Goal: Task Accomplishment & Management: Manage account settings

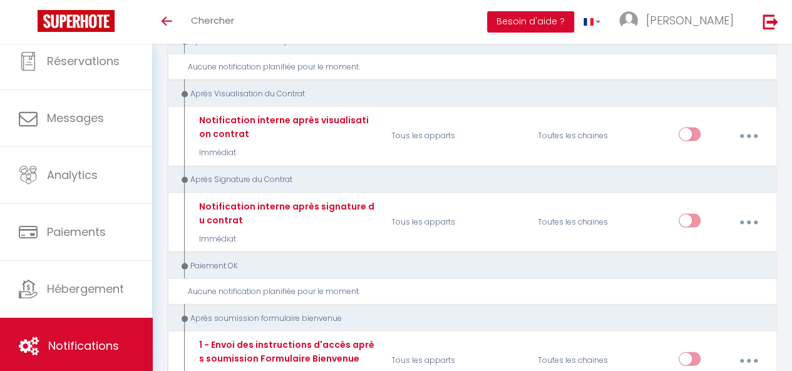
scroll to position [3584, 0]
click at [693, 260] on div "Paiement OK" at bounding box center [466, 266] width 575 height 12
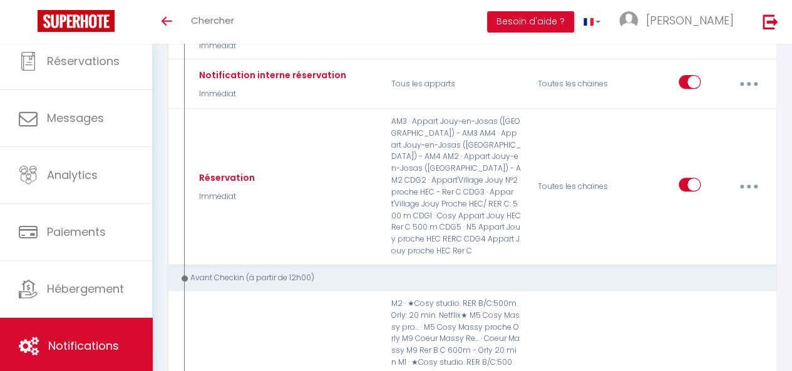
scroll to position [0, 0]
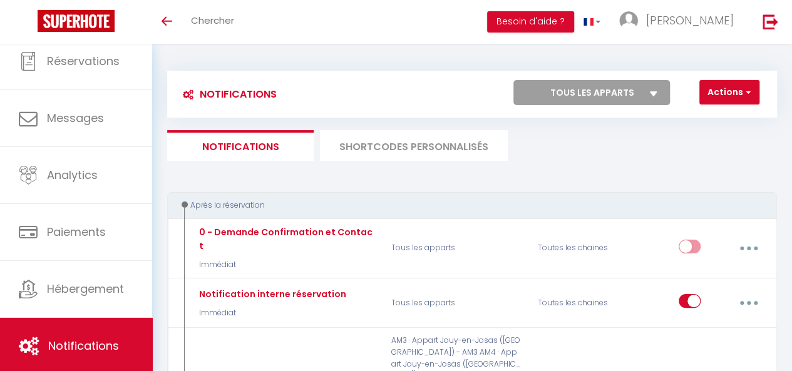
click at [595, 87] on select "Tous les apparts AM2 · Appart Jouy-en-Josas ([GEOGRAPHIC_DATA]) - AM2 AM3 · App…" at bounding box center [591, 92] width 157 height 25
select select "49391"
click at [513, 80] on select "Tous les apparts AM2 · Appart Jouy-en-Josas ([GEOGRAPHIC_DATA]) - AM2 AM3 · App…" at bounding box center [591, 92] width 157 height 25
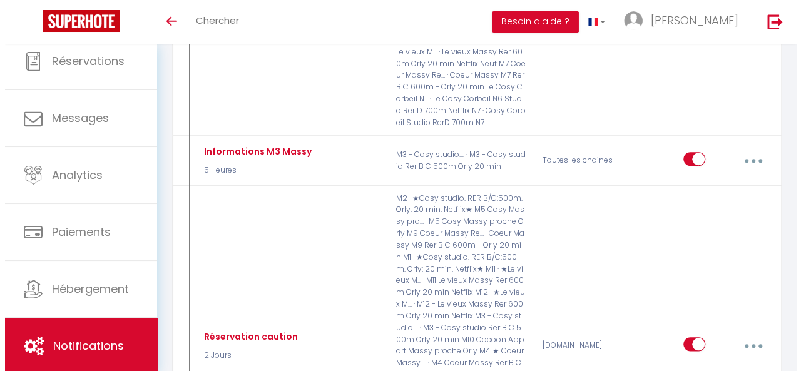
scroll to position [557, 0]
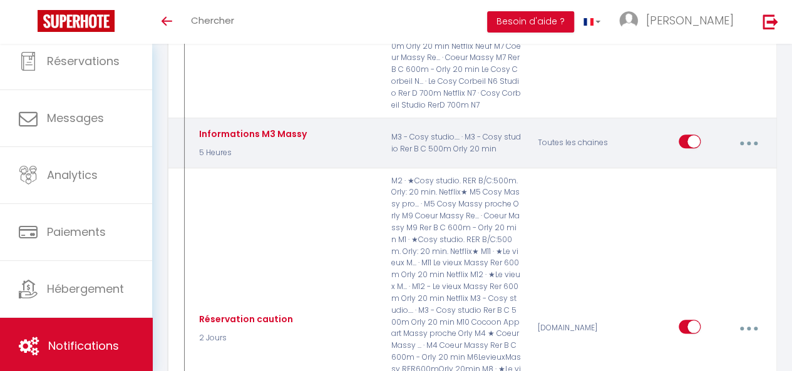
click at [752, 134] on button "button" at bounding box center [748, 143] width 33 height 24
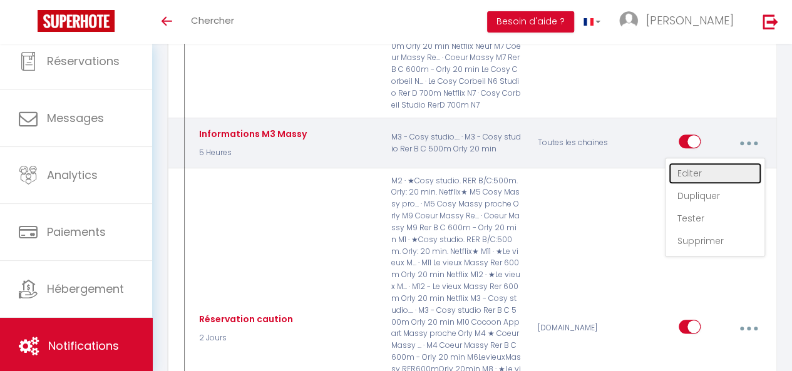
click at [714, 163] on link "Editer" at bounding box center [715, 173] width 93 height 21
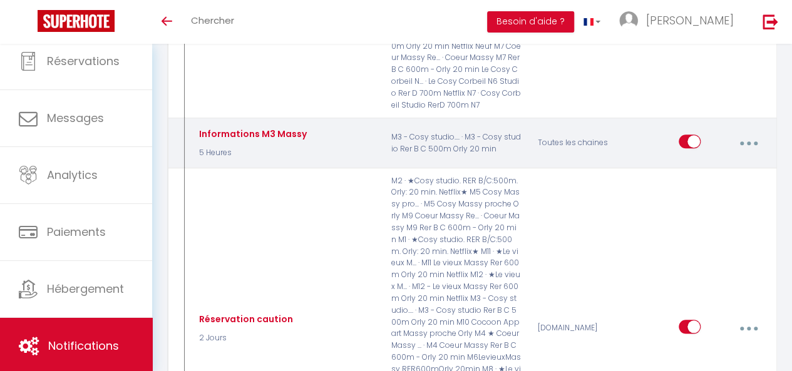
type input "Informations M3 Massy"
select select "5 Heures"
select select "if_deposit_is_paid"
checkbox input "true"
checkbox input "false"
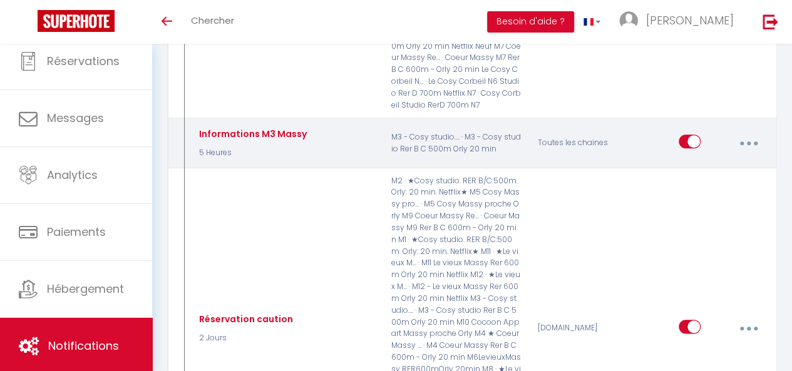
checkbox input "false"
radio input "true"
type input "Procédure pour le checkin - [RENTAL:NAME]"
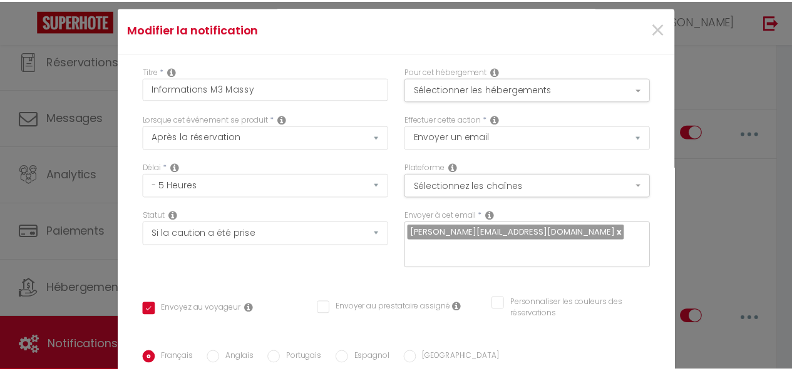
scroll to position [0, 0]
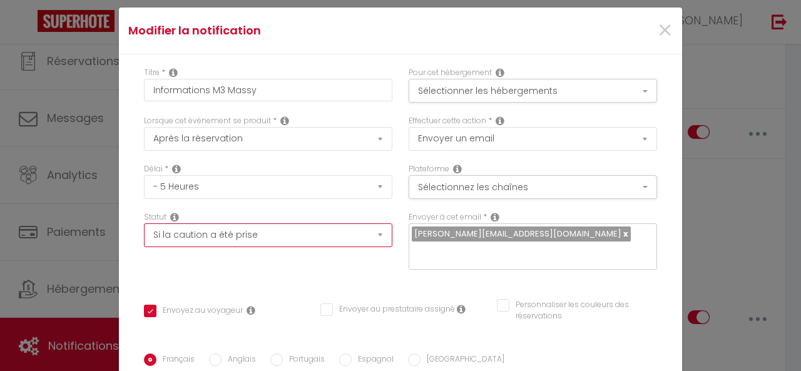
click at [370, 230] on select "Aucun Si la réservation est payée Si réservation non payée Si la caution a été …" at bounding box center [268, 235] width 249 height 24
click at [652, 256] on div "Titre * Informations M3 Massy Pour cet hébergement Sélectionner les hébergement…" at bounding box center [400, 353] width 563 height 599
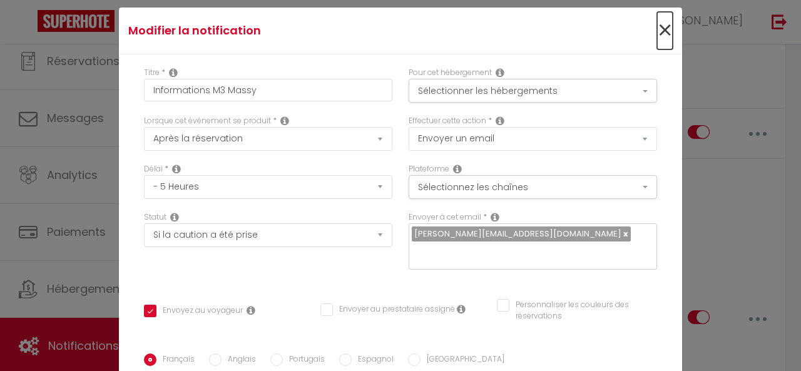
click at [657, 36] on span "×" at bounding box center [665, 31] width 16 height 38
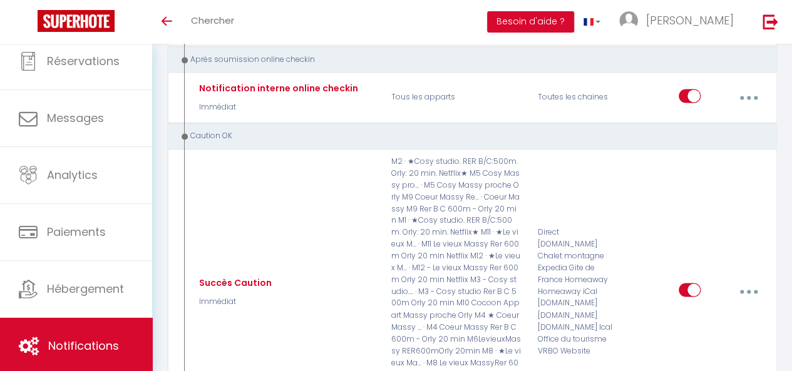
scroll to position [3318, 0]
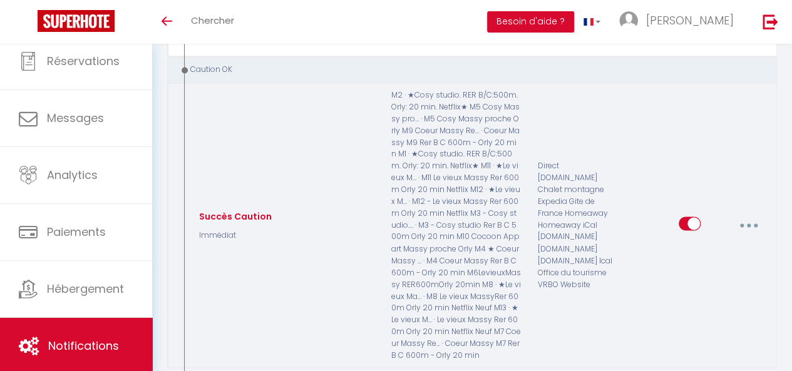
click at [755, 213] on button "button" at bounding box center [748, 225] width 33 height 24
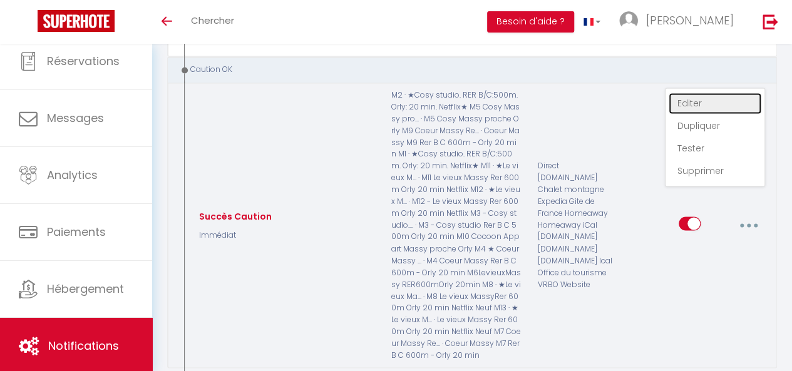
click at [704, 93] on link "Editer" at bounding box center [715, 103] width 93 height 21
type input "Succès Caution"
select select "24"
select select "Immédiat"
checkbox input "true"
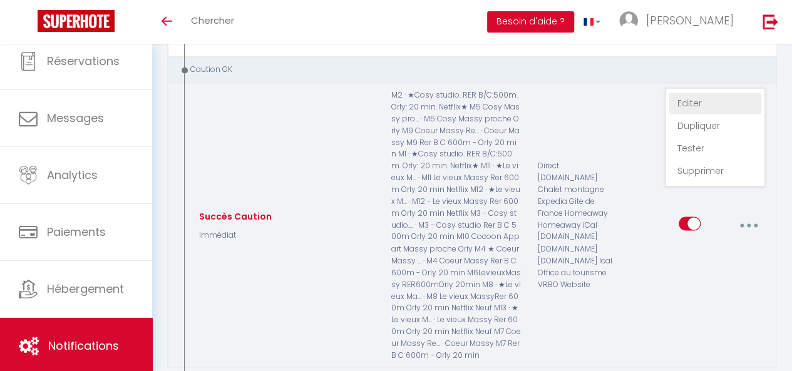
checkbox input "false"
type input "Succès caution [BOOKING:ID]"
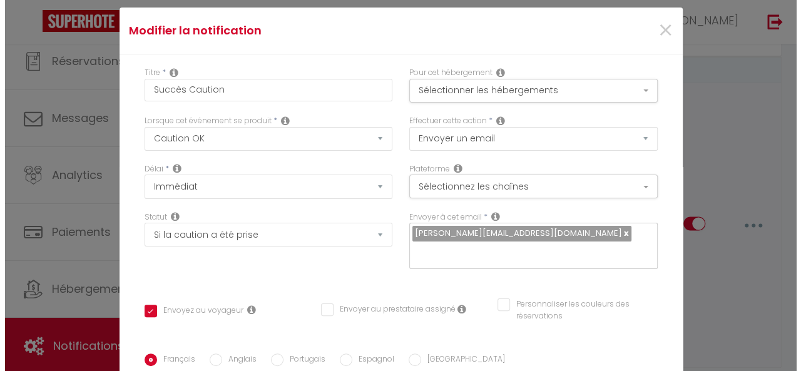
scroll to position [3259, 0]
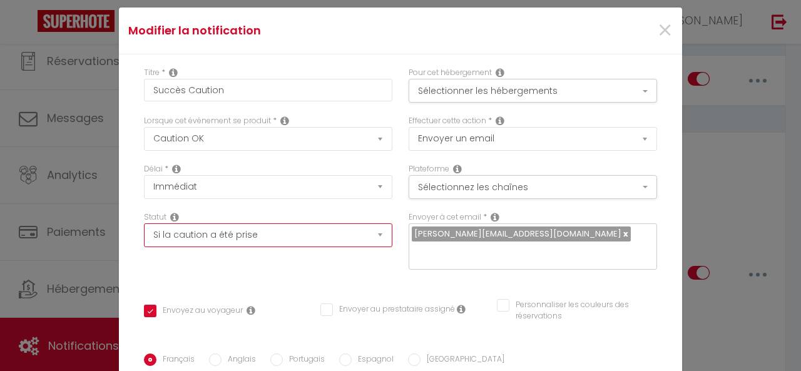
click at [376, 239] on select "Aucun Si la réservation est payée Si réservation non payée Si la caution a été …" at bounding box center [268, 235] width 249 height 24
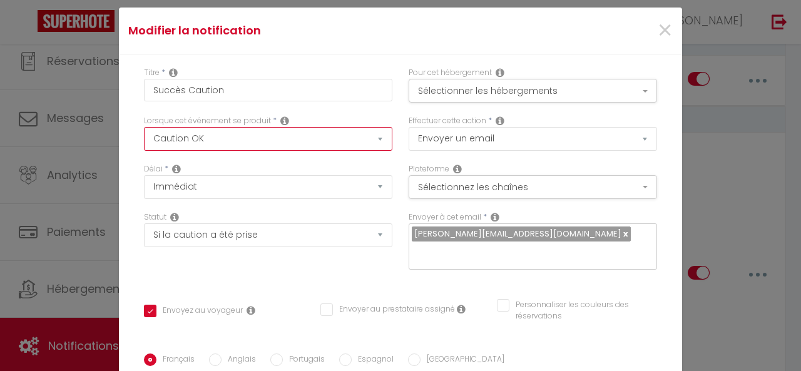
click at [371, 145] on select "Après la réservation Avant Checkin (à partir de 12h00) Après Checkin (à partir …" at bounding box center [268, 139] width 249 height 24
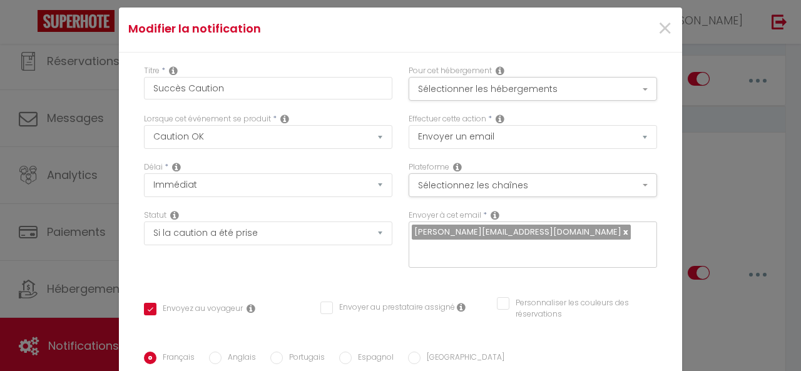
scroll to position [0, 0]
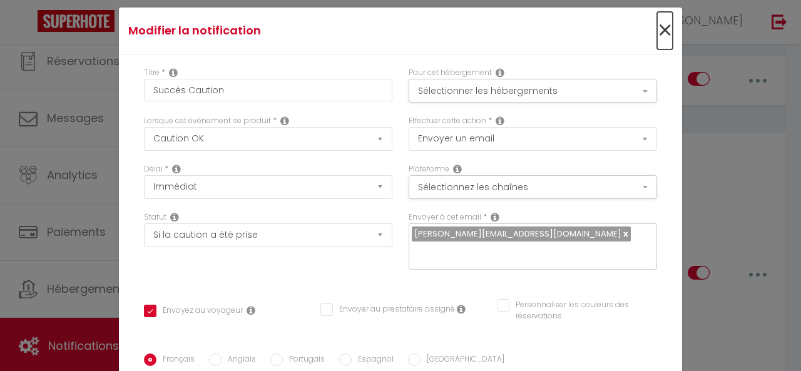
click at [657, 37] on span "×" at bounding box center [665, 31] width 16 height 38
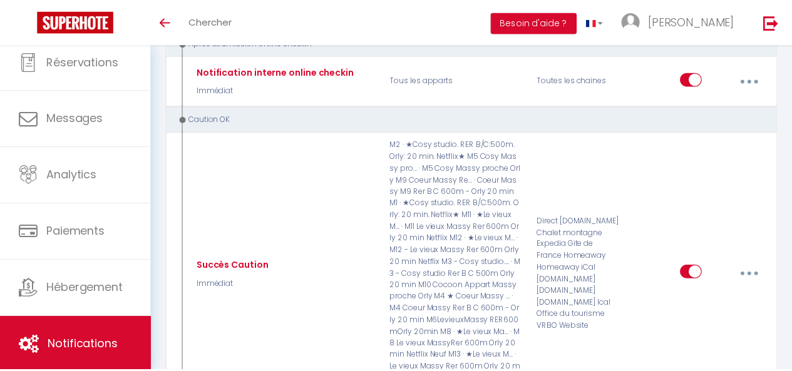
scroll to position [3318, 0]
